Goal: Task Accomplishment & Management: Manage account settings

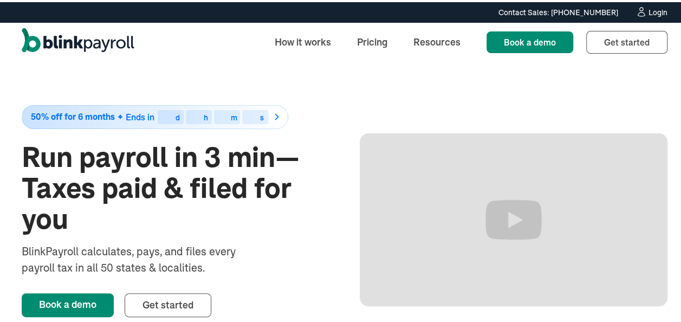
click at [648, 10] on div "Login" at bounding box center [657, 11] width 19 height 8
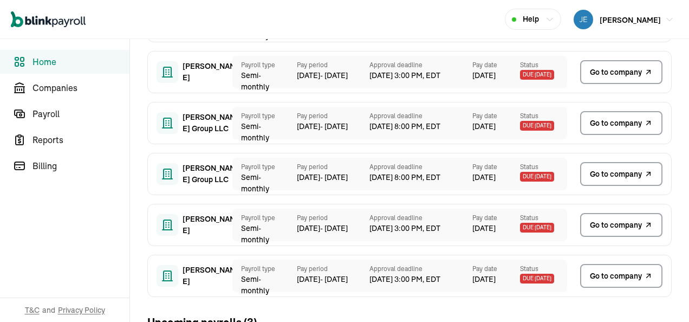
scroll to position [163, 0]
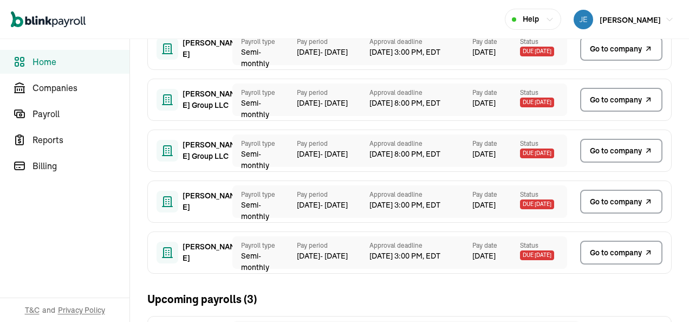
click at [619, 199] on span "Go to company" at bounding box center [616, 201] width 52 height 11
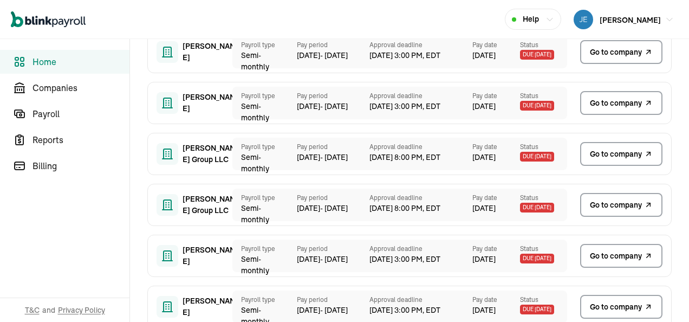
scroll to position [163, 0]
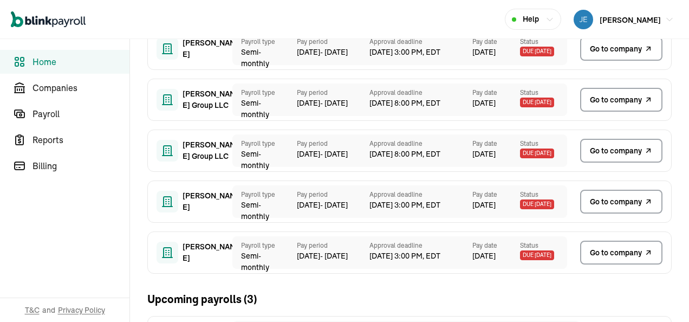
click at [619, 199] on span "Go to company" at bounding box center [616, 201] width 52 height 11
